Goal: Information Seeking & Learning: Learn about a topic

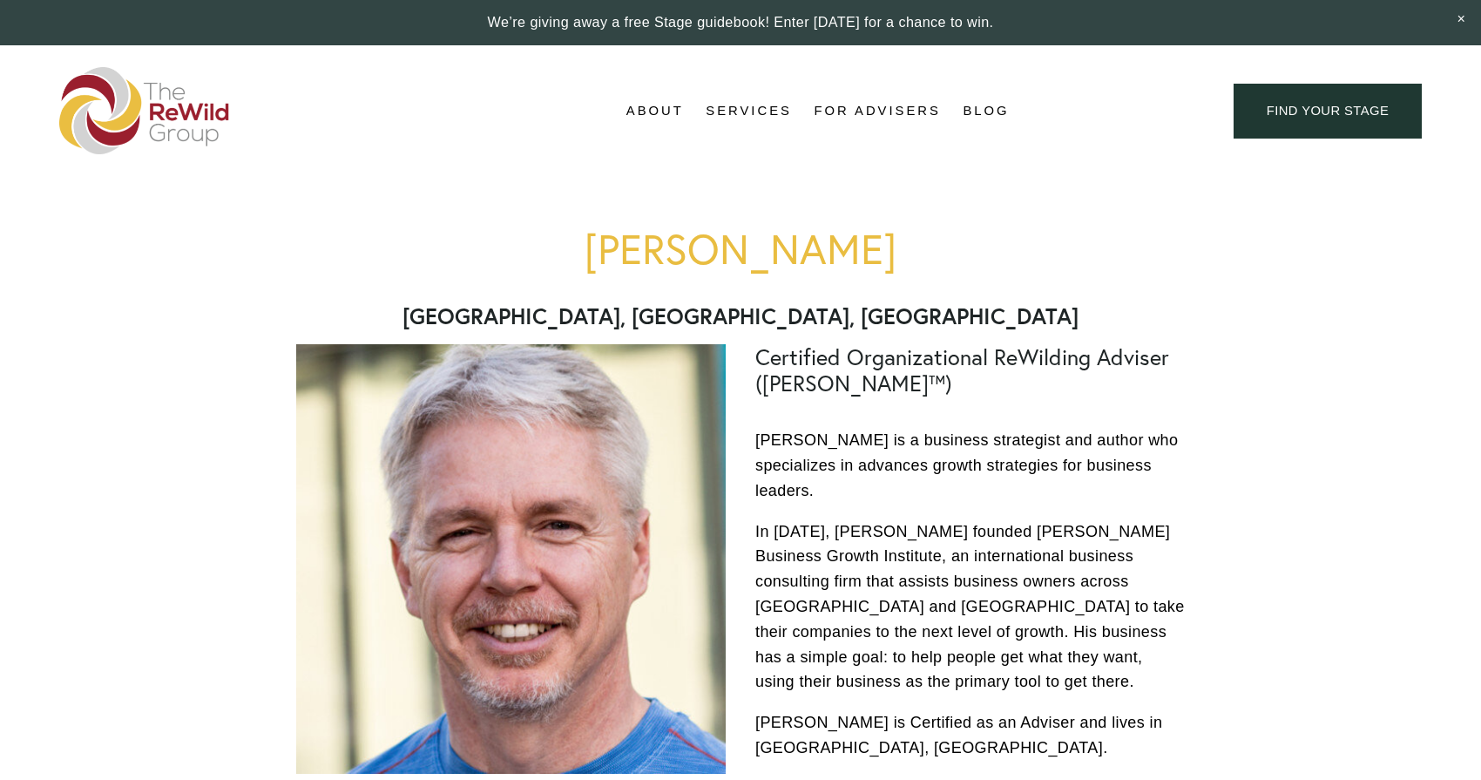
scroll to position [32, 0]
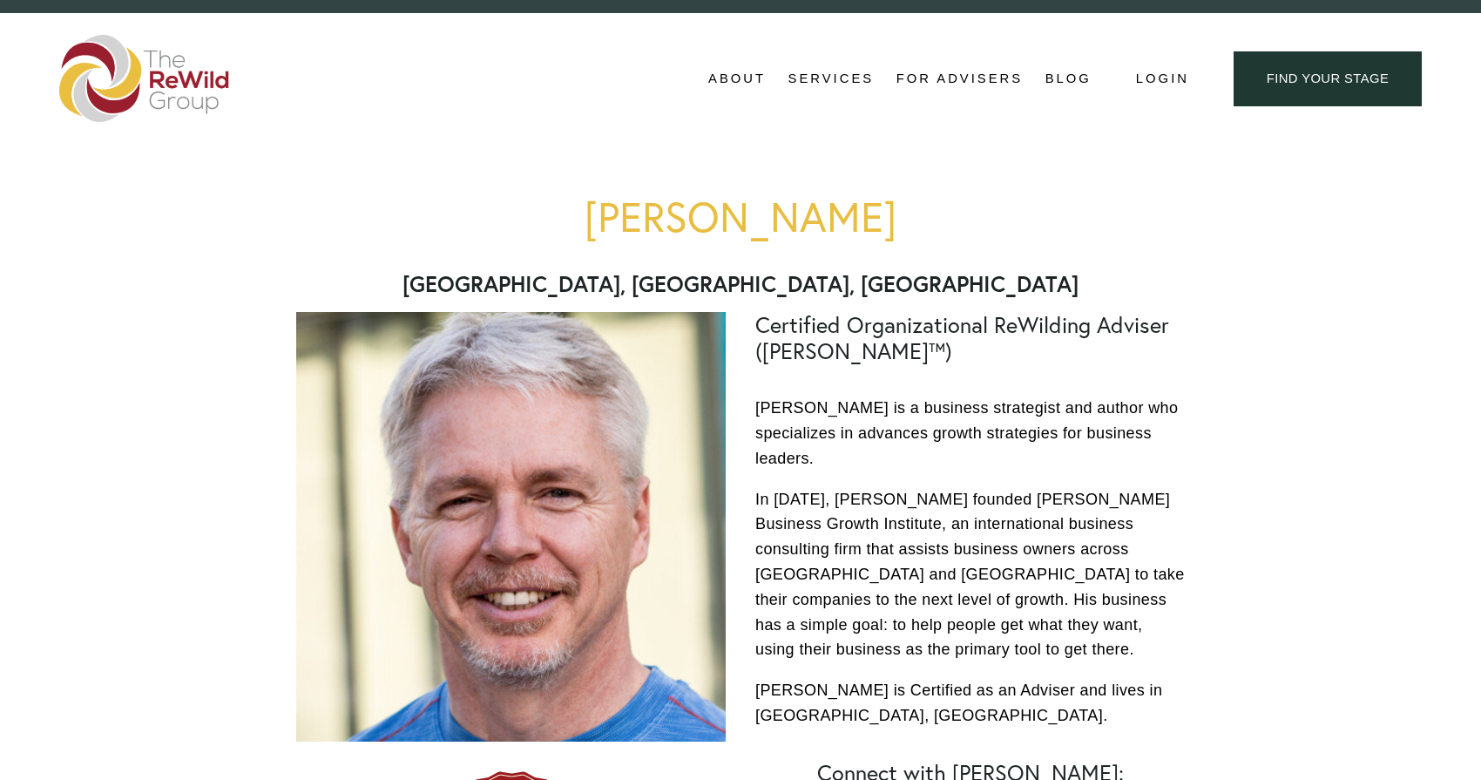
click at [1069, 77] on link "Blog" at bounding box center [1069, 79] width 46 height 26
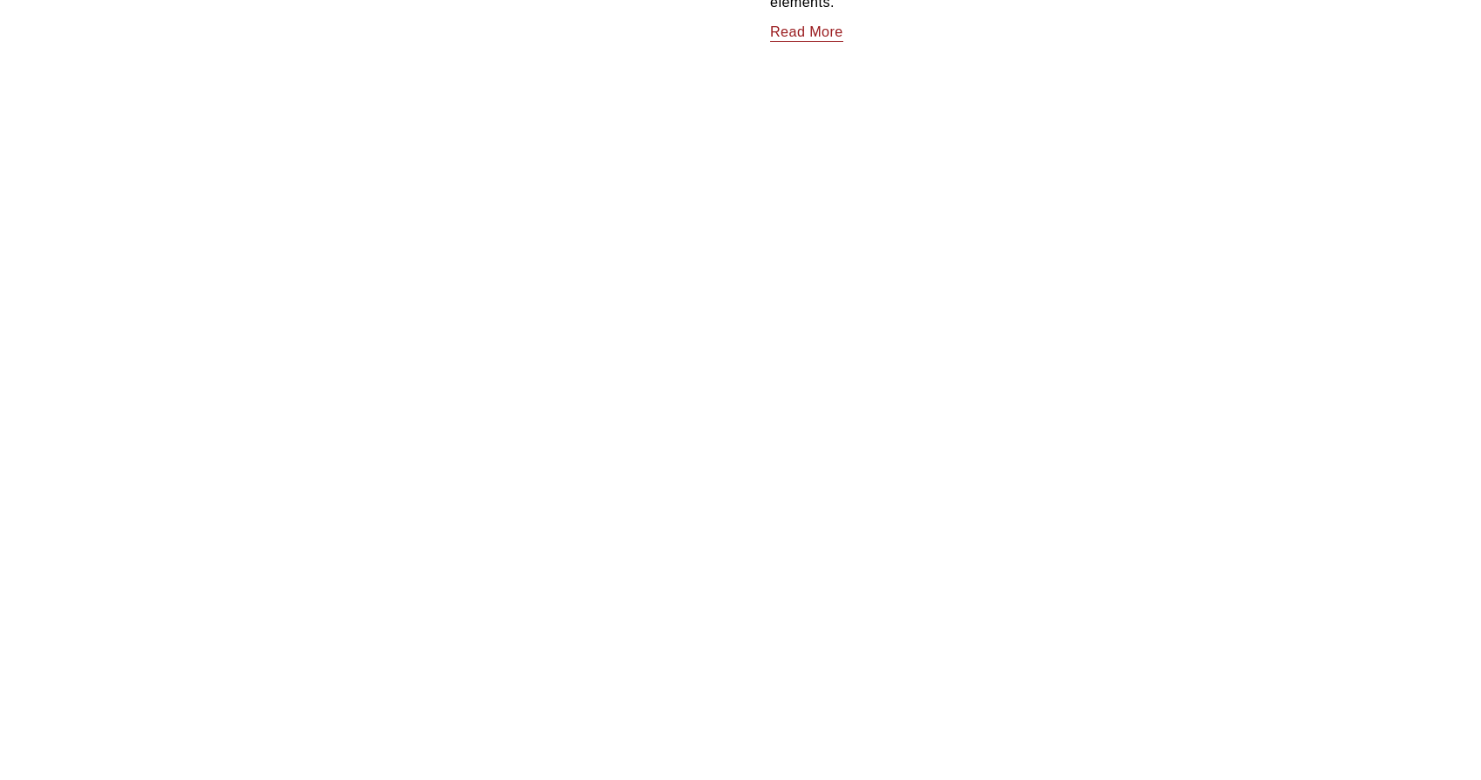
scroll to position [3542, 0]
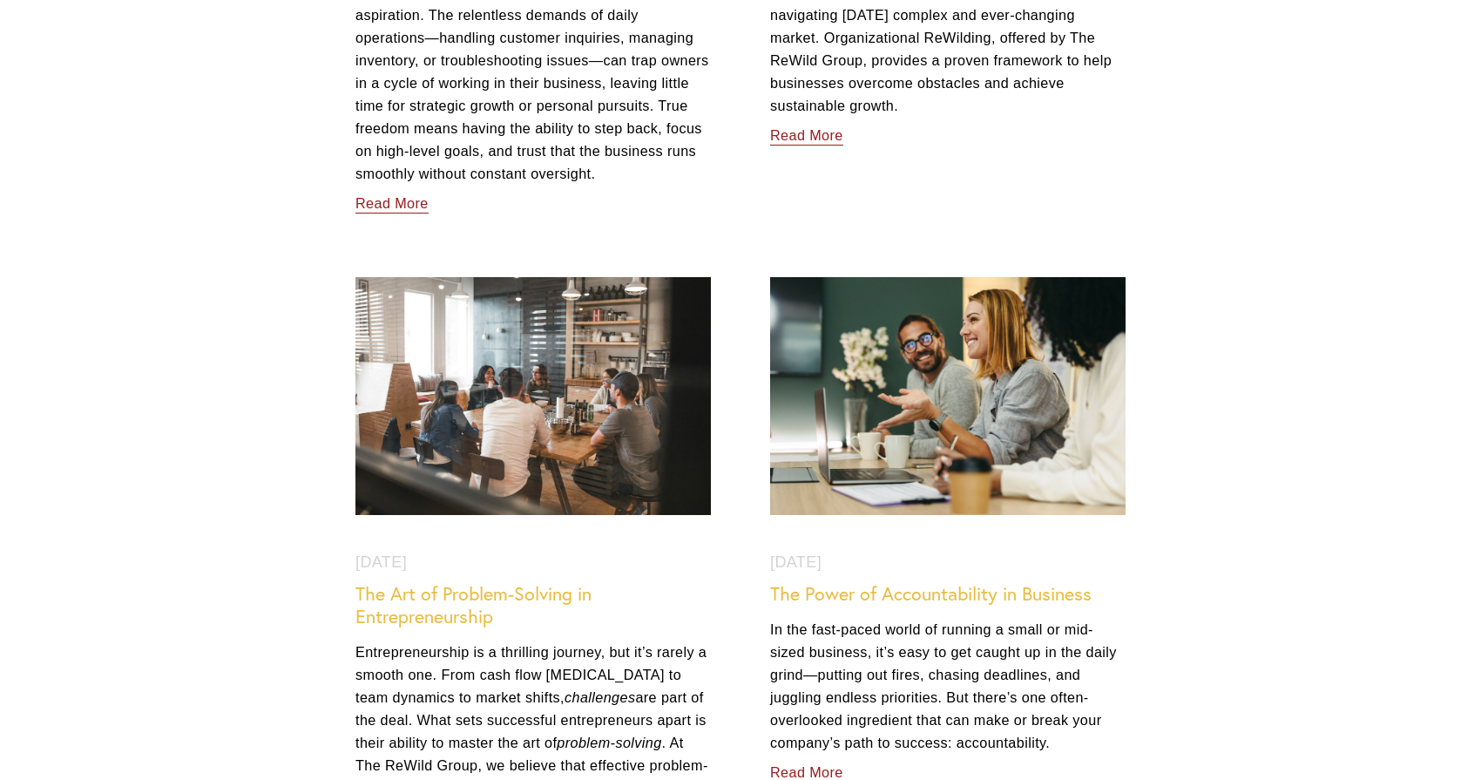
click at [838, 605] on link "The Power of Accountability in Business" at bounding box center [931, 593] width 322 height 23
